Goal: Information Seeking & Learning: Learn about a topic

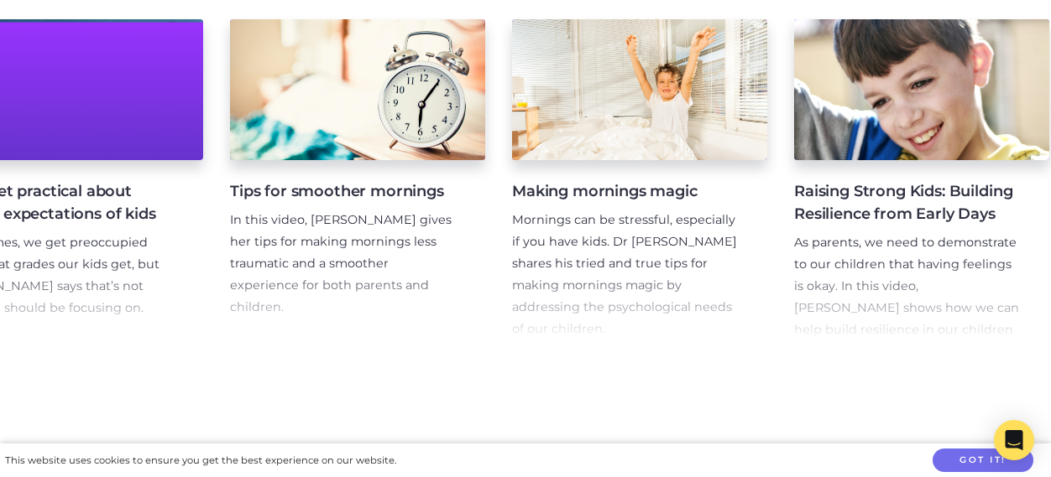
scroll to position [0, 10534]
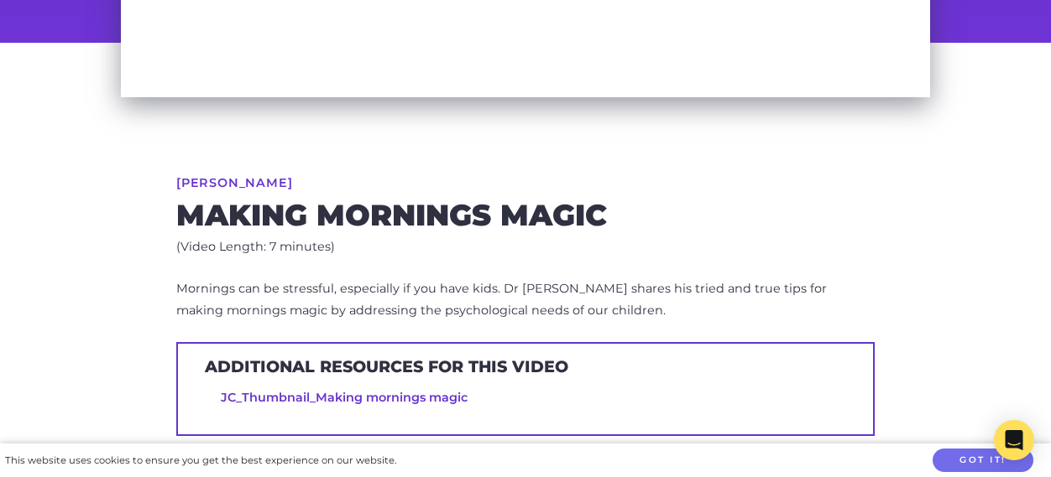
scroll to position [512, 0]
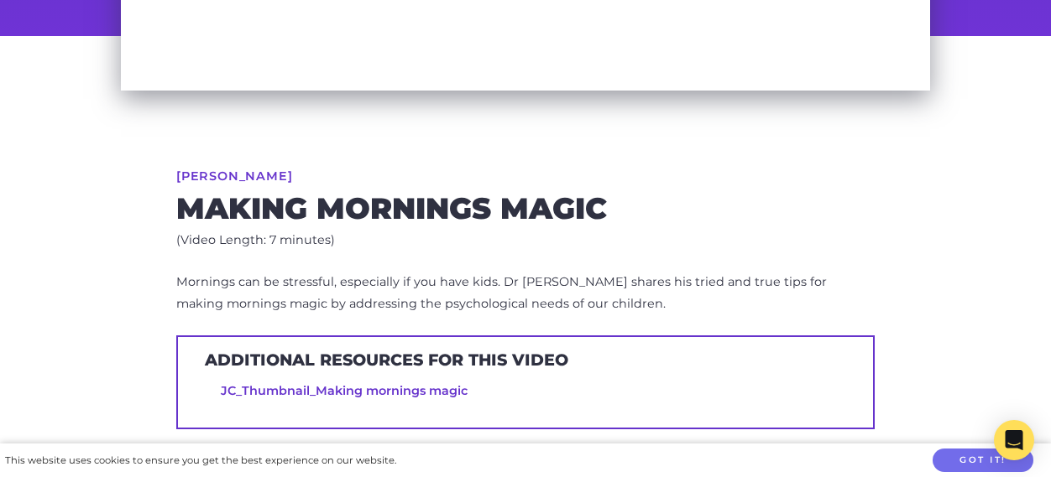
click at [471, 373] on div "Additional resources for this video JC_Thumbnail_Making mornings magic" at bounding box center [525, 383] width 698 height 94
click at [425, 384] on link "JC_Thumbnail_Making mornings magic" at bounding box center [344, 390] width 247 height 15
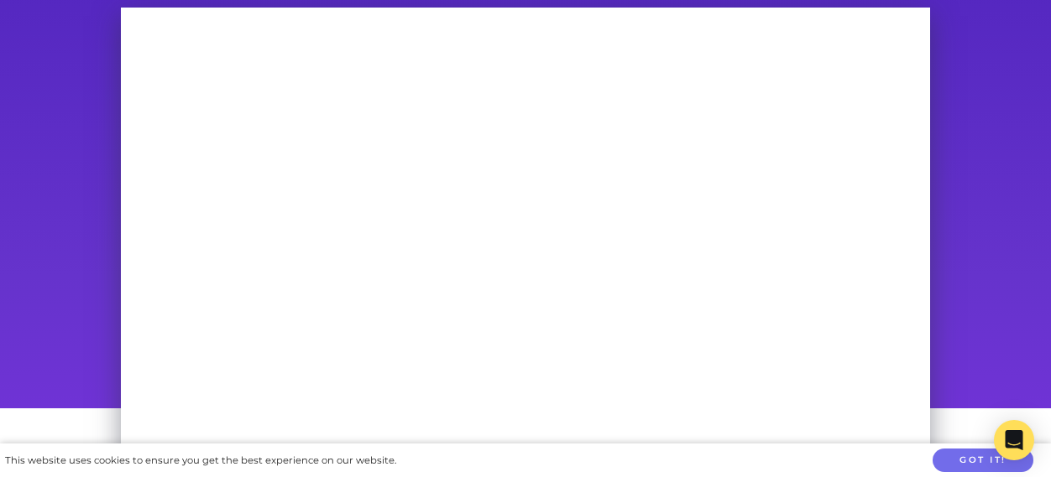
scroll to position [145, 0]
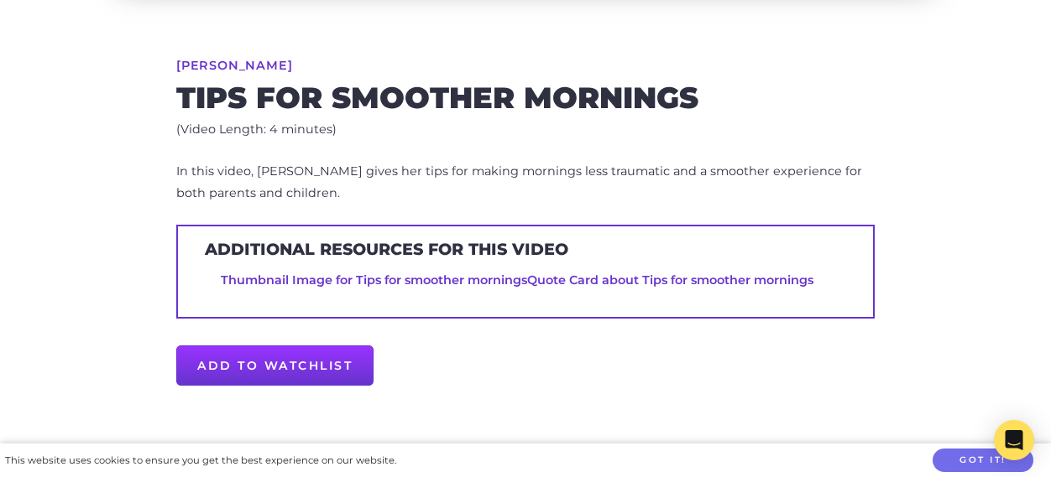
scroll to position [624, 0]
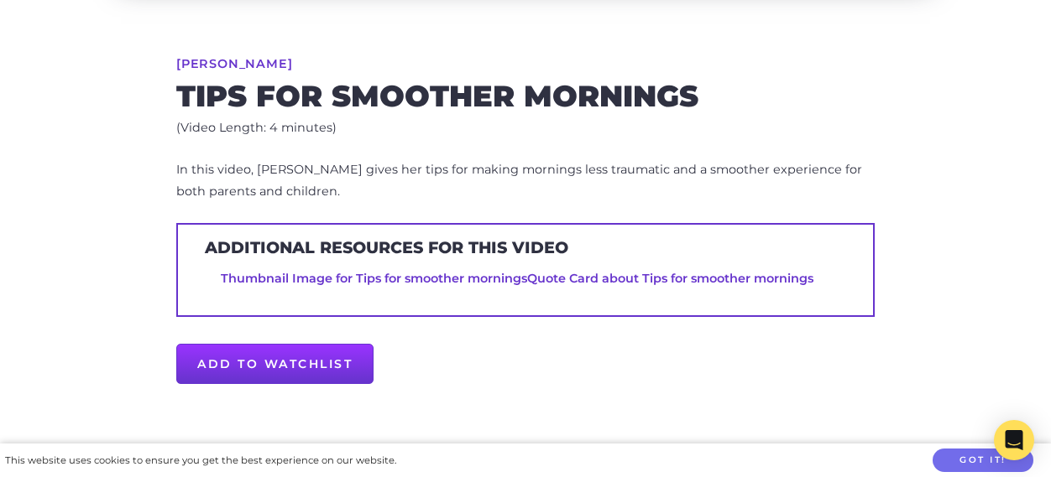
click at [769, 273] on link "Quote Card about Tips for smoother mornings" at bounding box center [670, 278] width 286 height 15
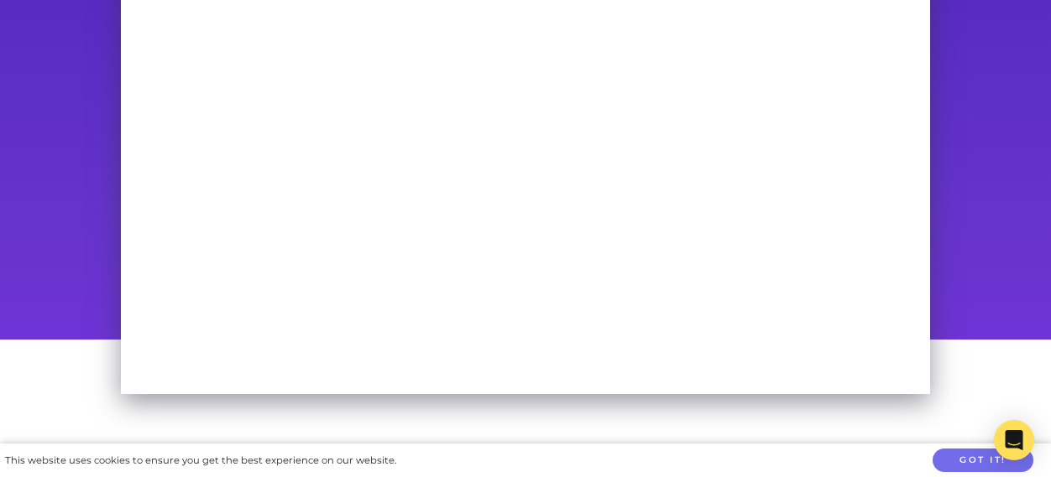
scroll to position [211, 0]
